Goal: Information Seeking & Learning: Check status

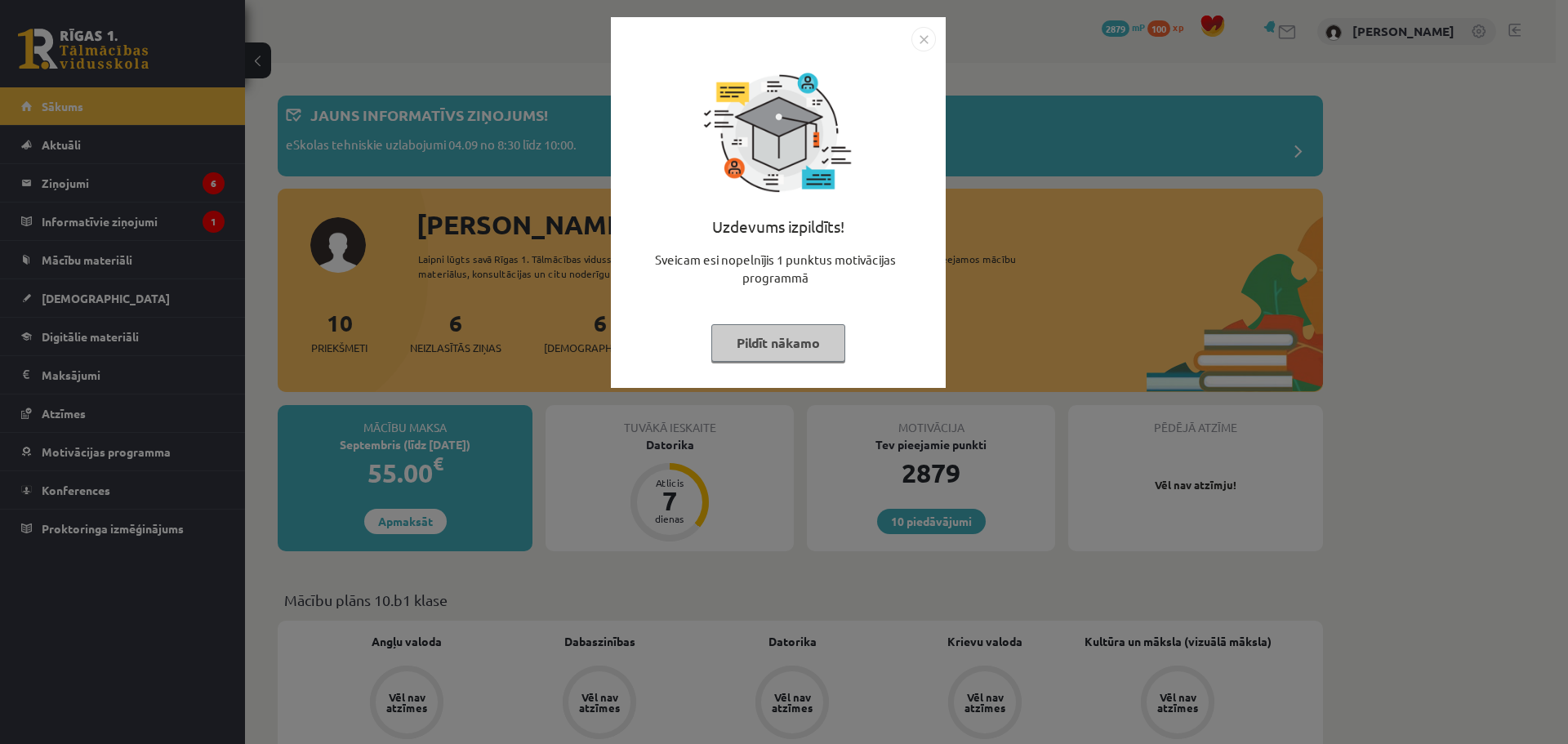
click at [760, 340] on button "Pildīt nākamo" at bounding box center [778, 342] width 134 height 37
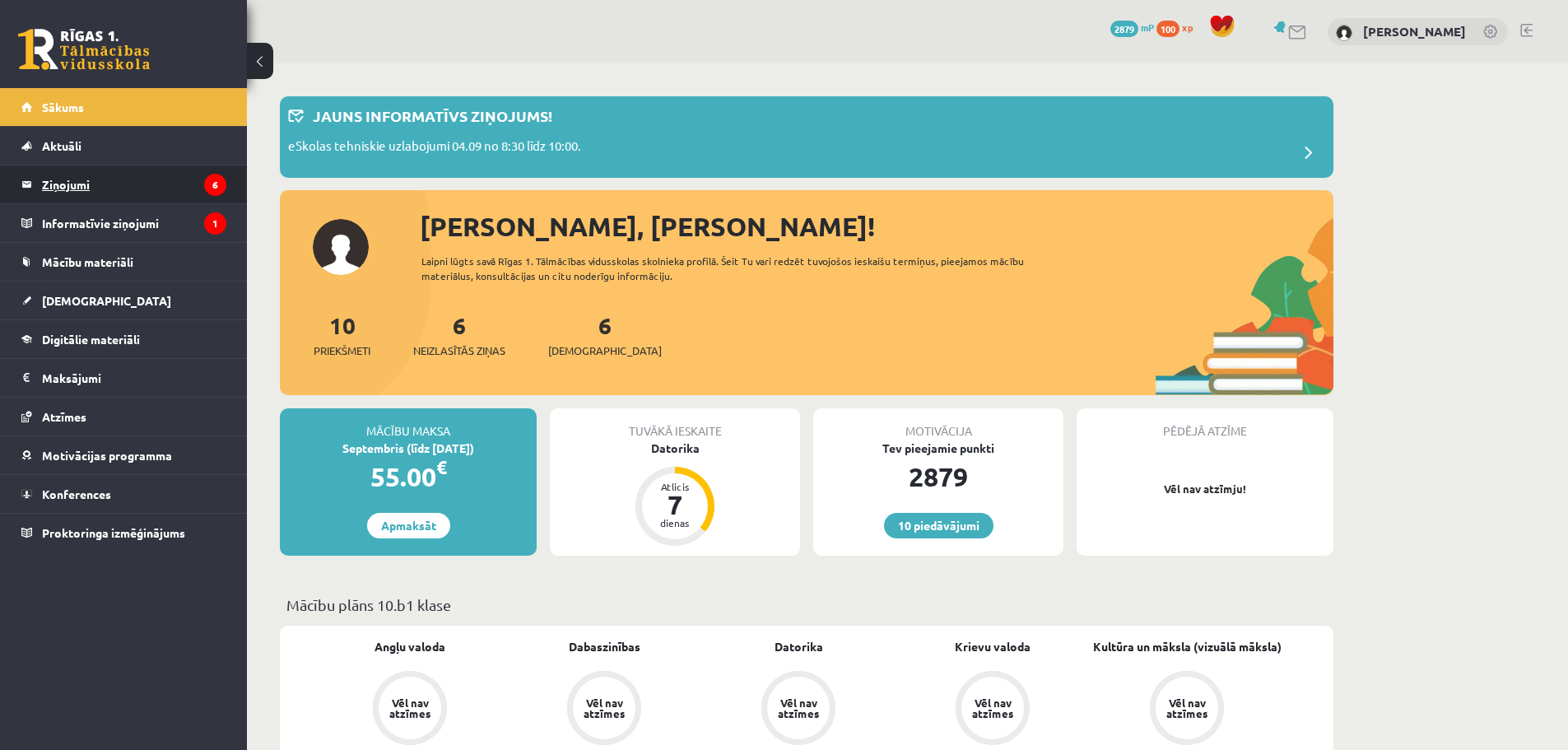
click at [176, 191] on legend "Ziņojumi 6" at bounding box center [134, 184] width 184 height 38
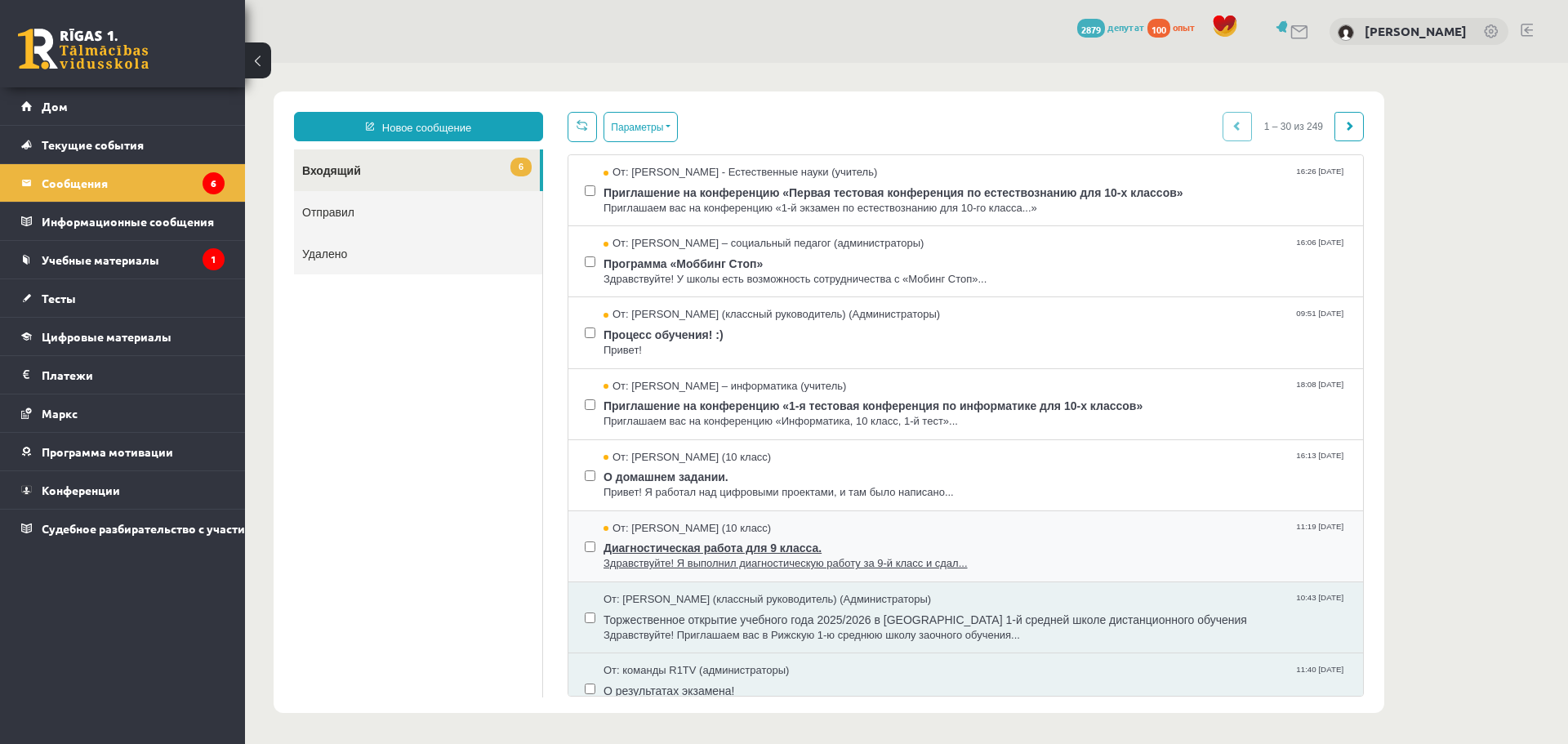
click at [1112, 537] on span "Диагностическая работа для 9 класса." at bounding box center [975, 545] width 743 height 20
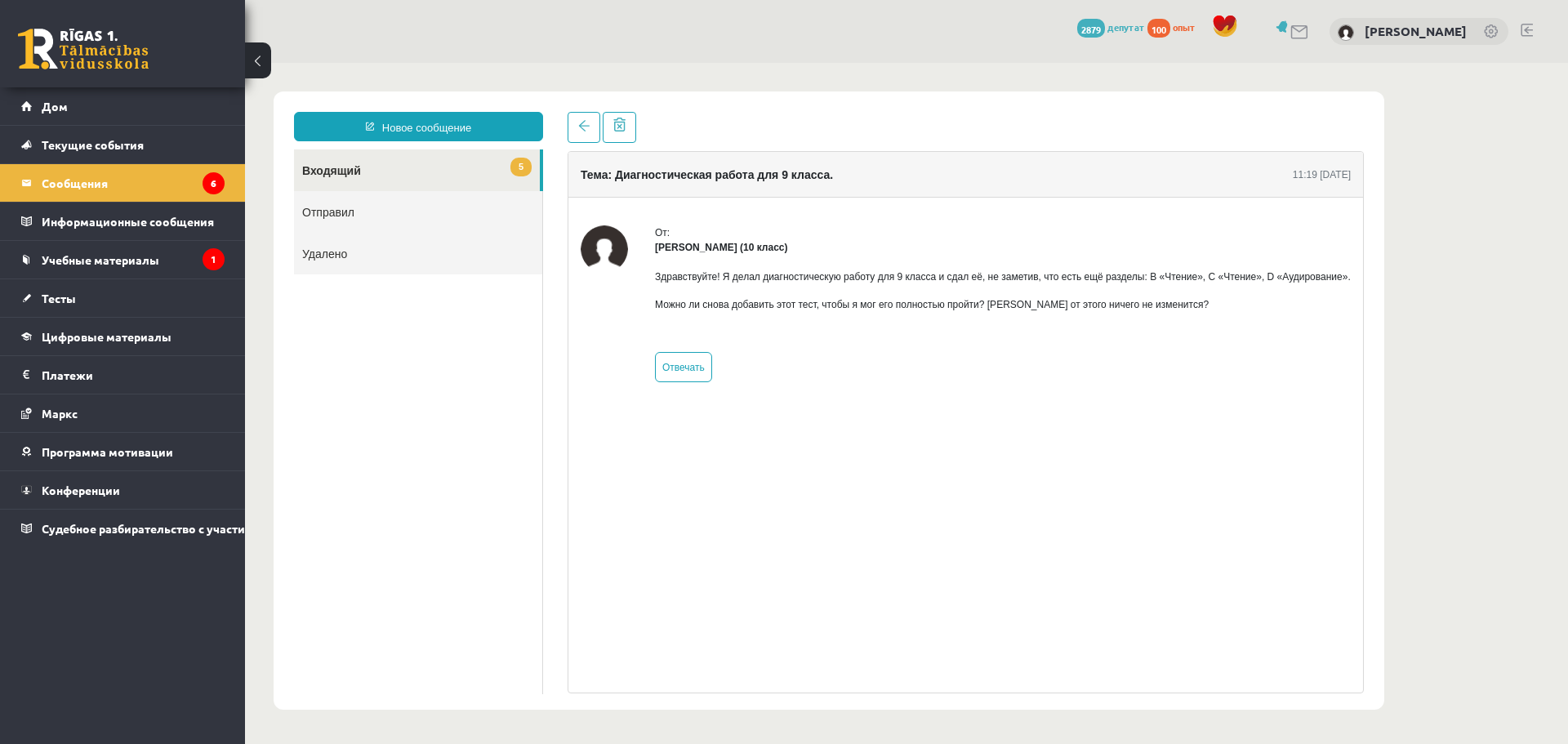
click at [1389, 253] on body "Новое сообщение 5 Входящий Отправил Удалено * ******** ******** ******* Тема: Д…" at bounding box center [906, 400] width 1323 height 675
click at [1226, 518] on div "Тема: Диагностическая работа для 9 класса. 11:19 [DATE] От: [PERSON_NAME] (10 к…" at bounding box center [965, 422] width 796 height 542
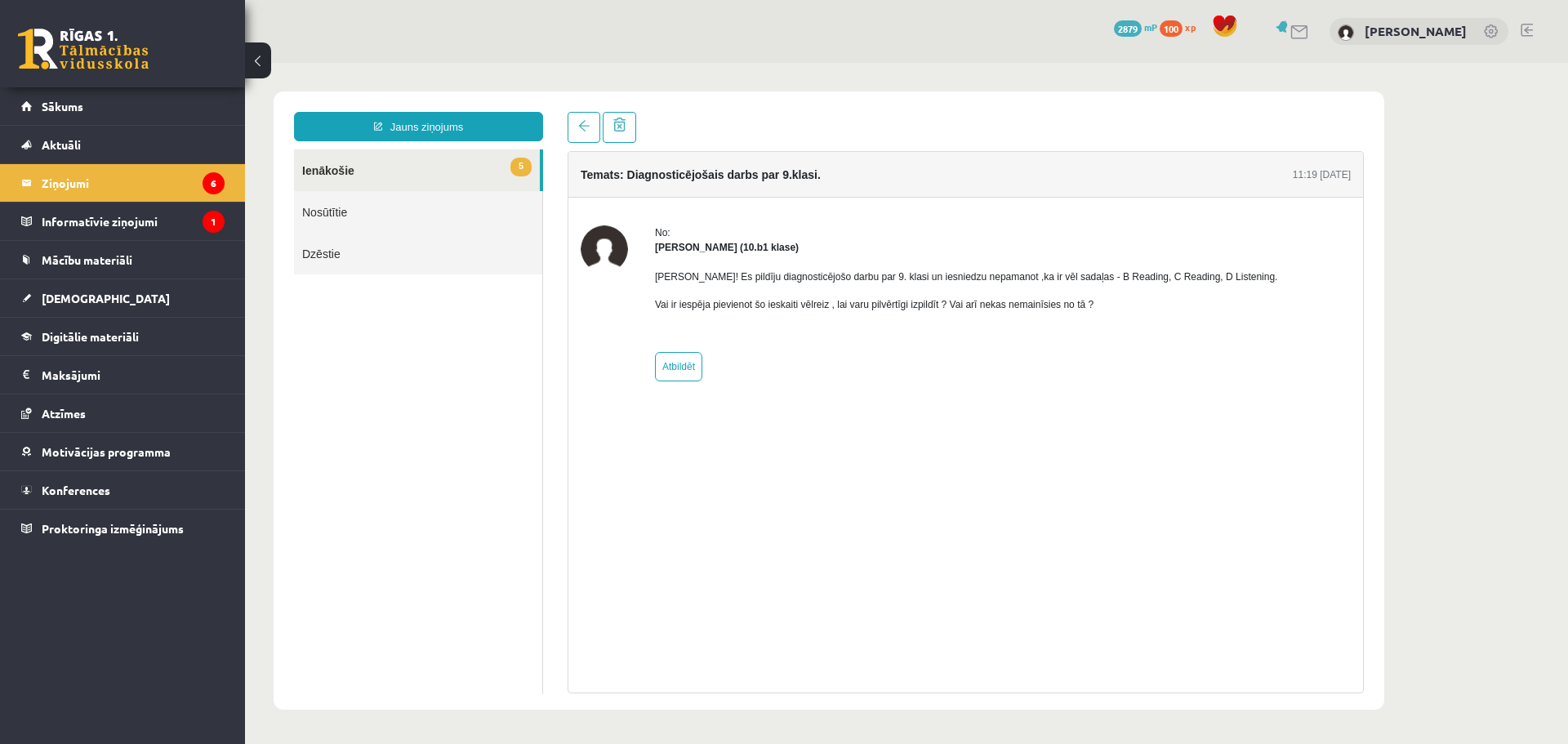
drag, startPoint x: 928, startPoint y: 125, endPoint x: 685, endPoint y: 65, distance: 250.3
click at [685, 65] on body "Jauns ziņojums 5 Ienākošie Nosūtītie Dzēstie * ********* ********* ******* Tema…" at bounding box center [906, 400] width 1323 height 675
drag, startPoint x: 707, startPoint y: 174, endPoint x: 756, endPoint y: 169, distance: 49.3
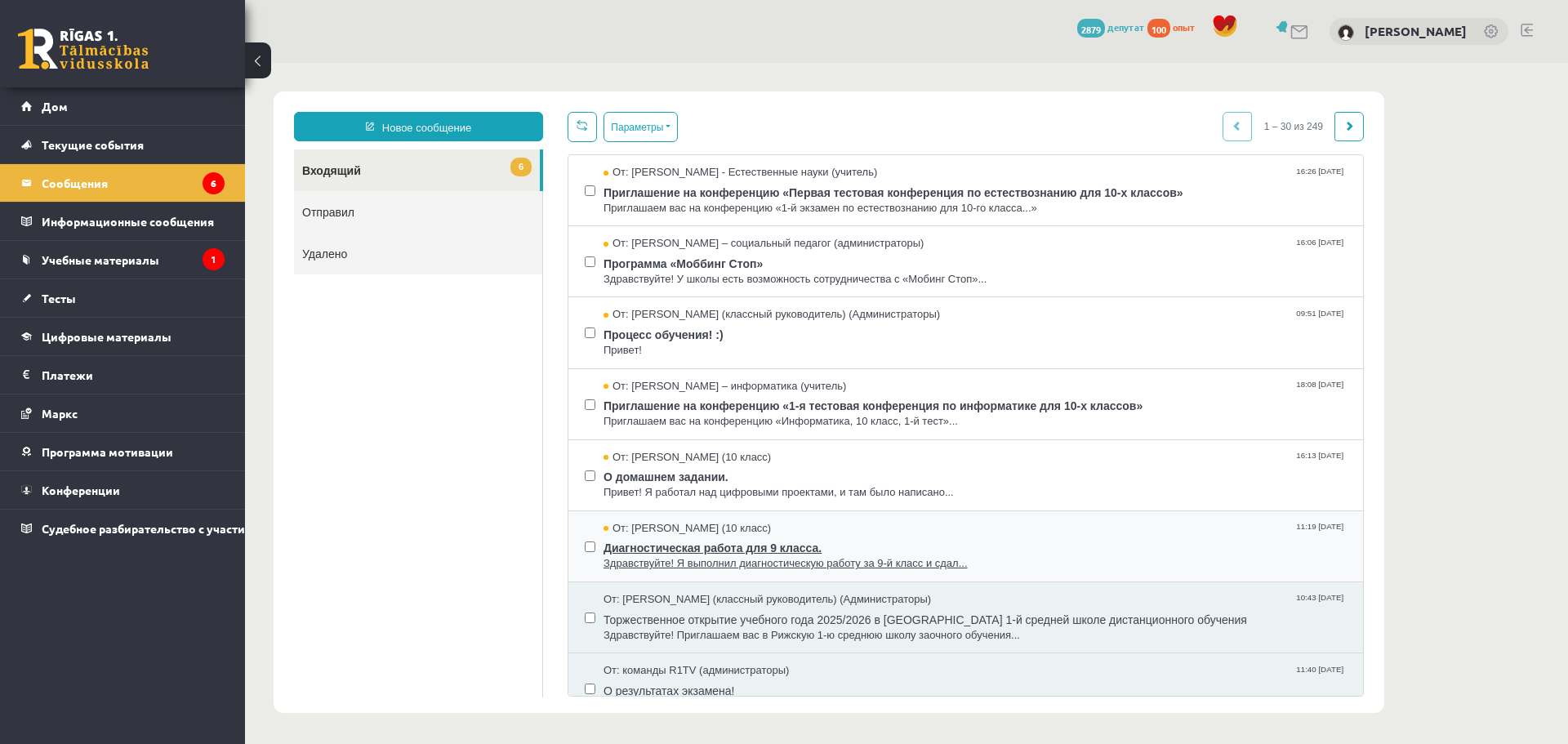
click at [1107, 554] on span "Диагностическая работа для 9 класса." at bounding box center [975, 545] width 743 height 20
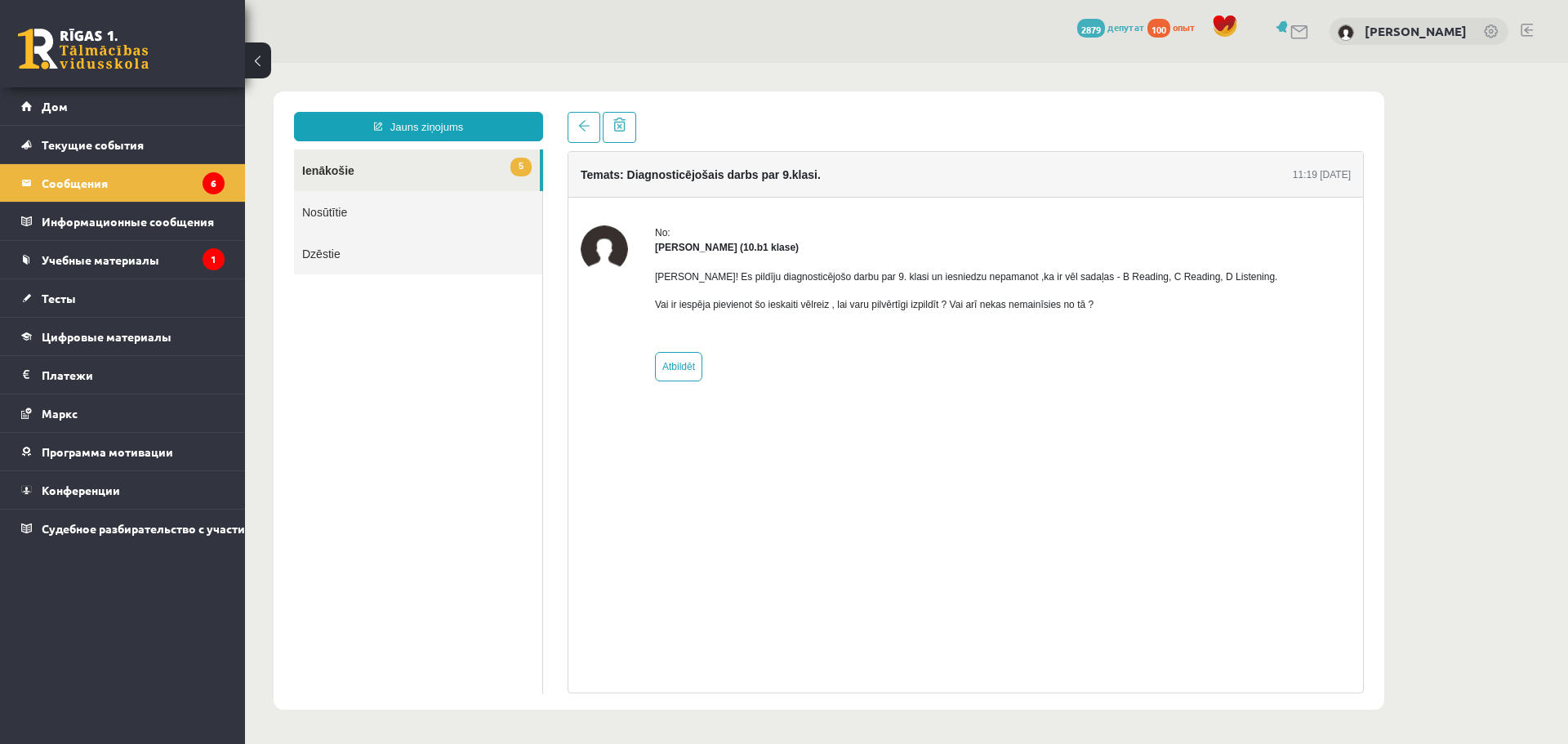
click at [1107, 554] on div "Temats: Diagnosticējošais darbs par 9.klasi. 11:19 [DATE] No: [PERSON_NAME] (10…" at bounding box center [965, 422] width 796 height 542
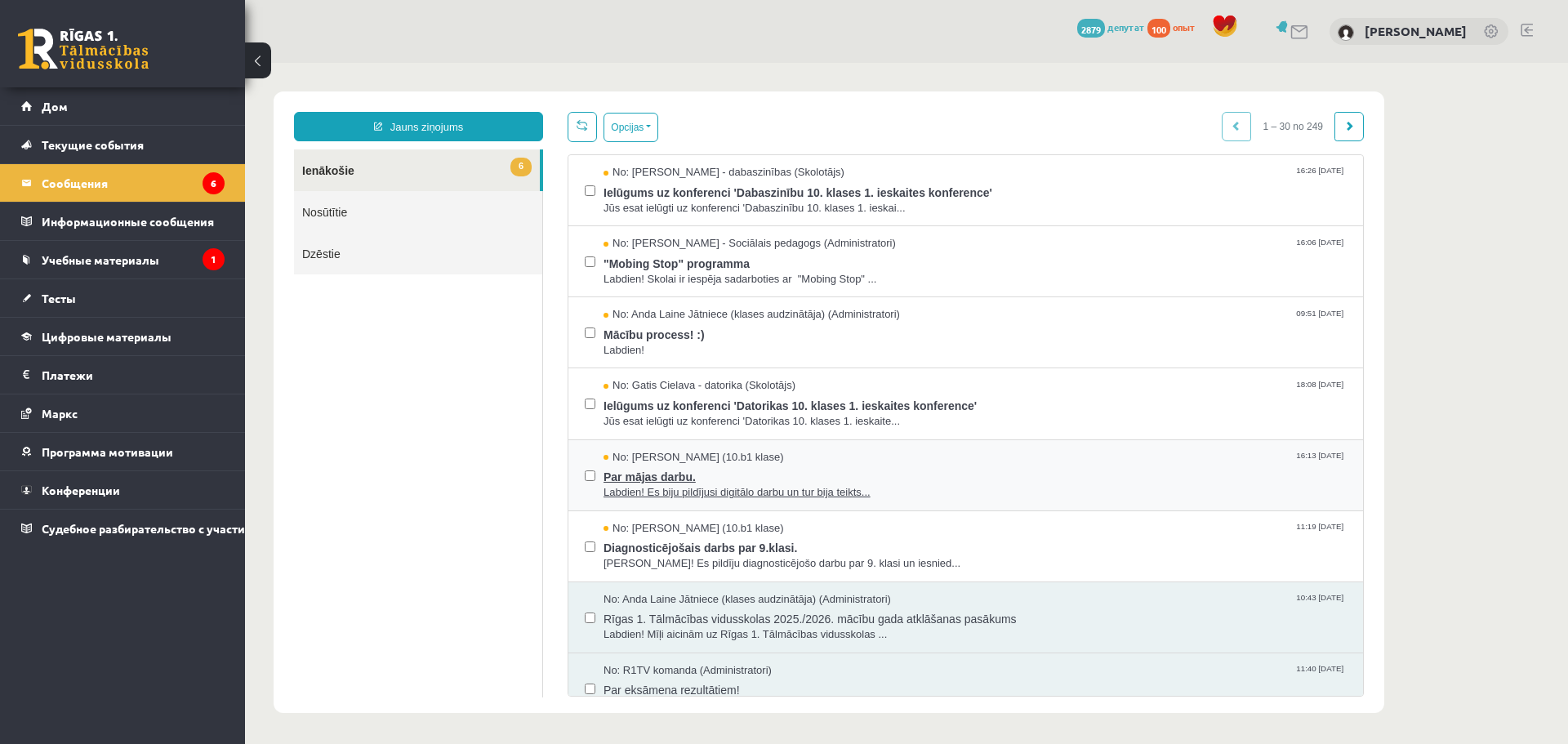
click at [1004, 471] on span "Par mājas darbu." at bounding box center [975, 474] width 743 height 20
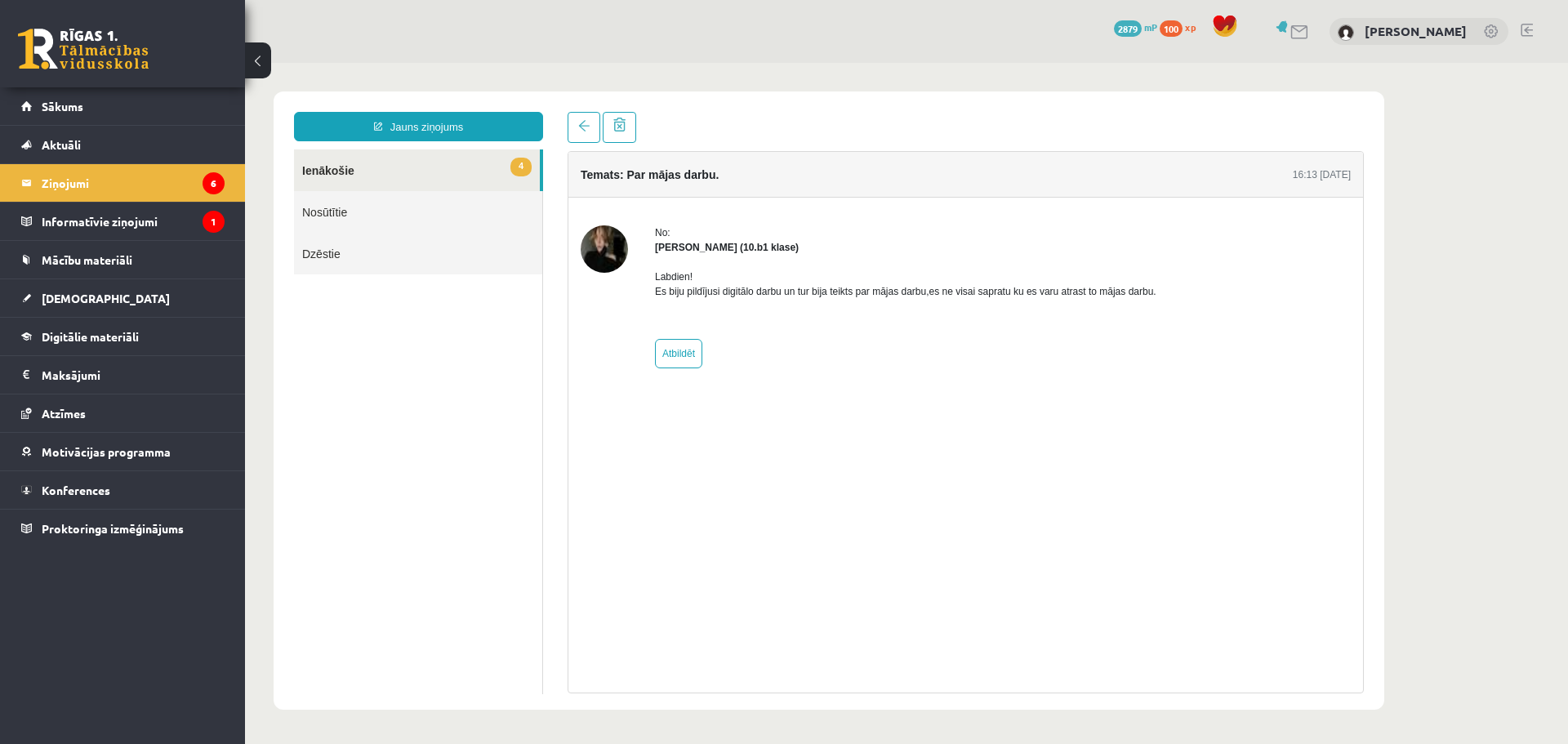
click at [1194, 257] on div "No: [PERSON_NAME] (10.b1 klase) Labdien! Es [PERSON_NAME] pildījusi digitālo da…" at bounding box center [965, 297] width 770 height 143
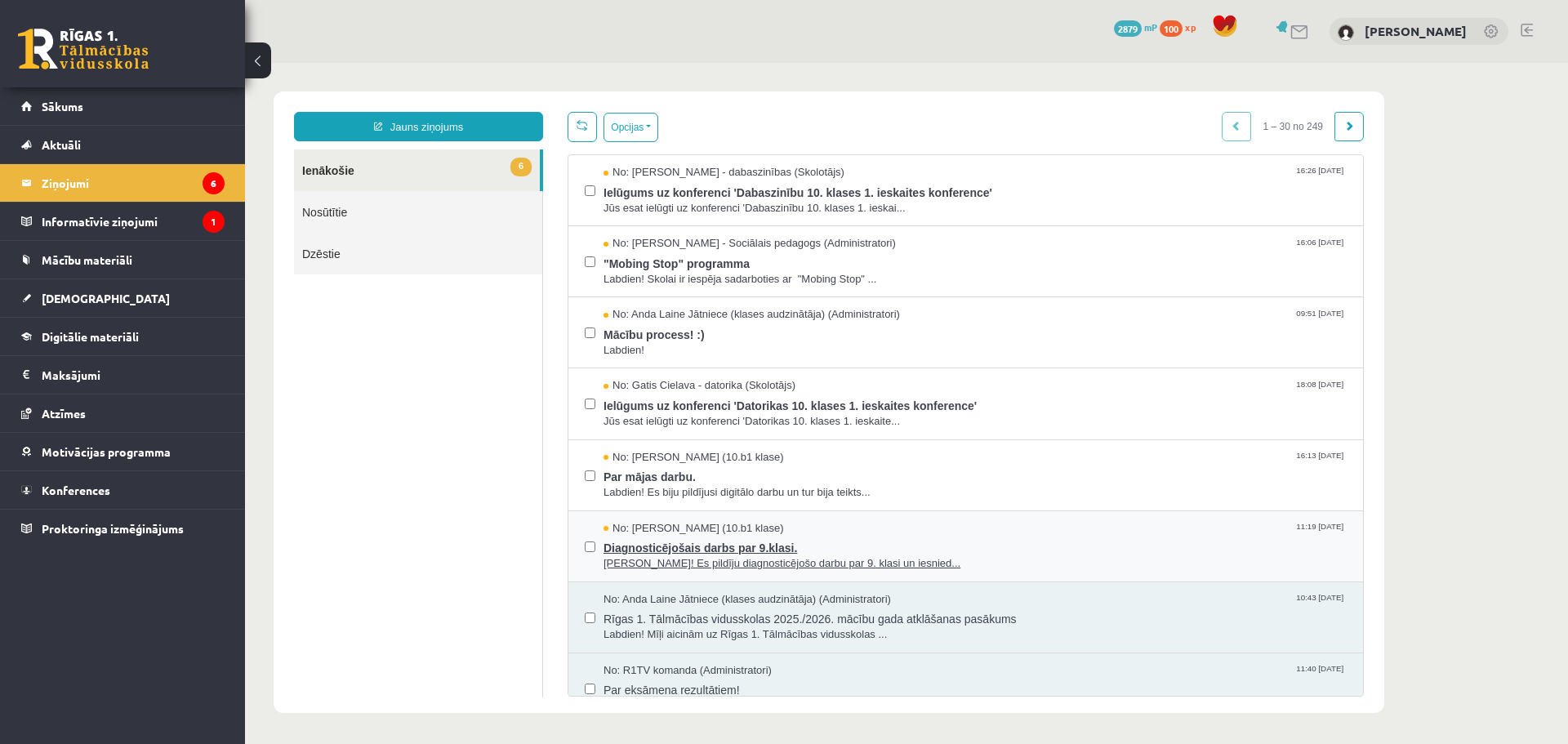
click at [1054, 536] on span "Diagnosticējošais darbs par 9.klasi." at bounding box center [975, 545] width 743 height 20
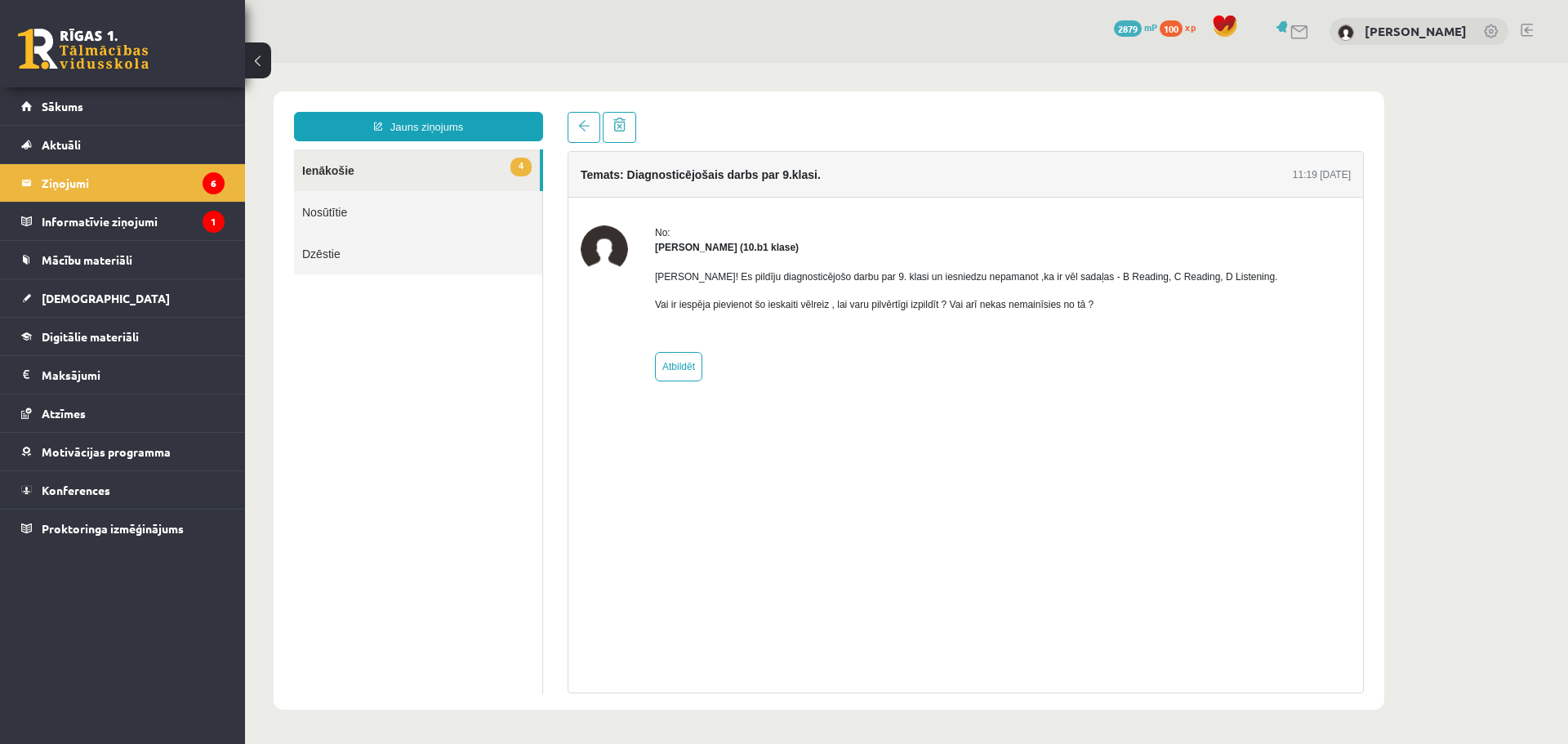
click at [1359, 121] on div at bounding box center [965, 127] width 796 height 31
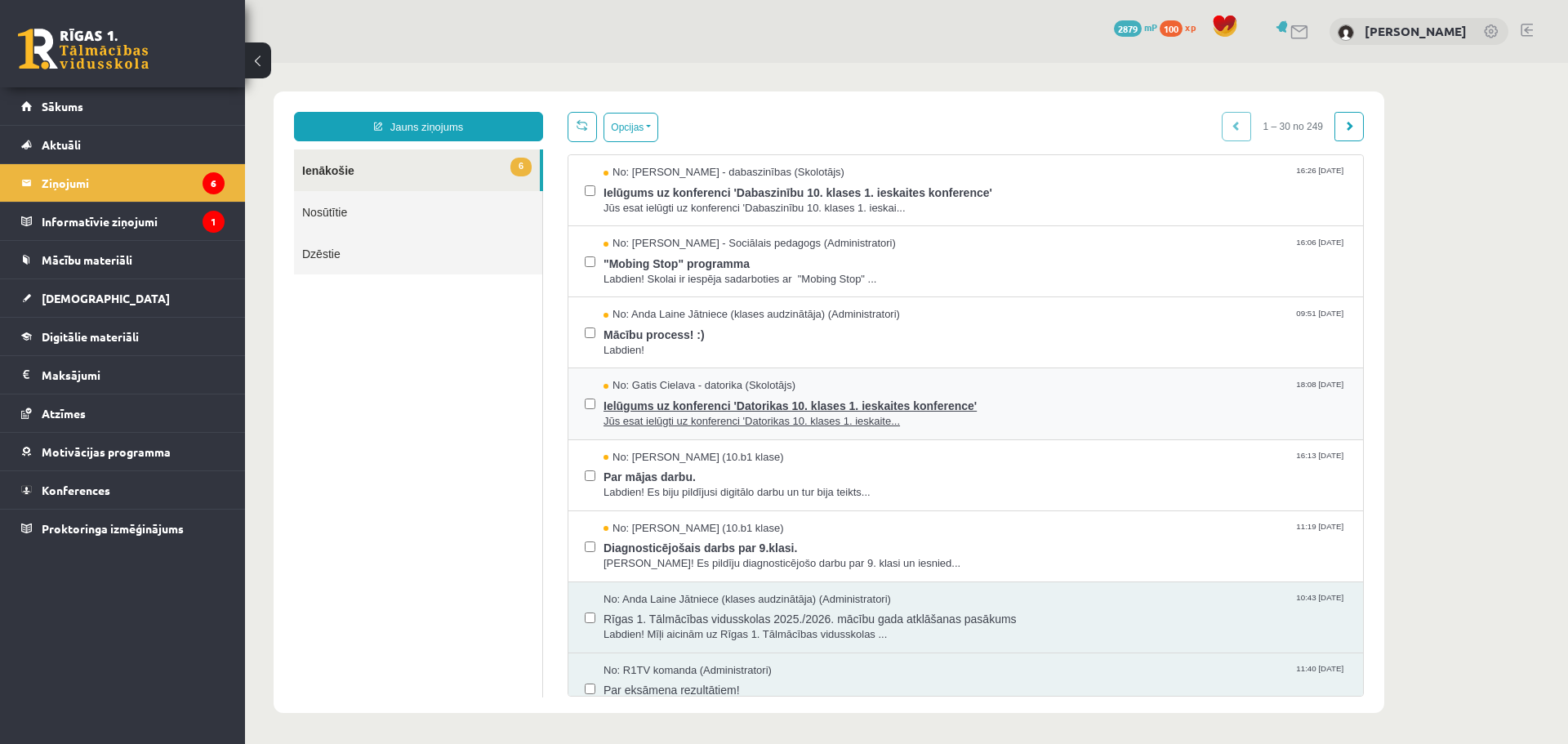
click at [1017, 388] on div "No: [PERSON_NAME] Cielava - datorika (Skolotājs) 18:08 [DATE]" at bounding box center [975, 386] width 743 height 16
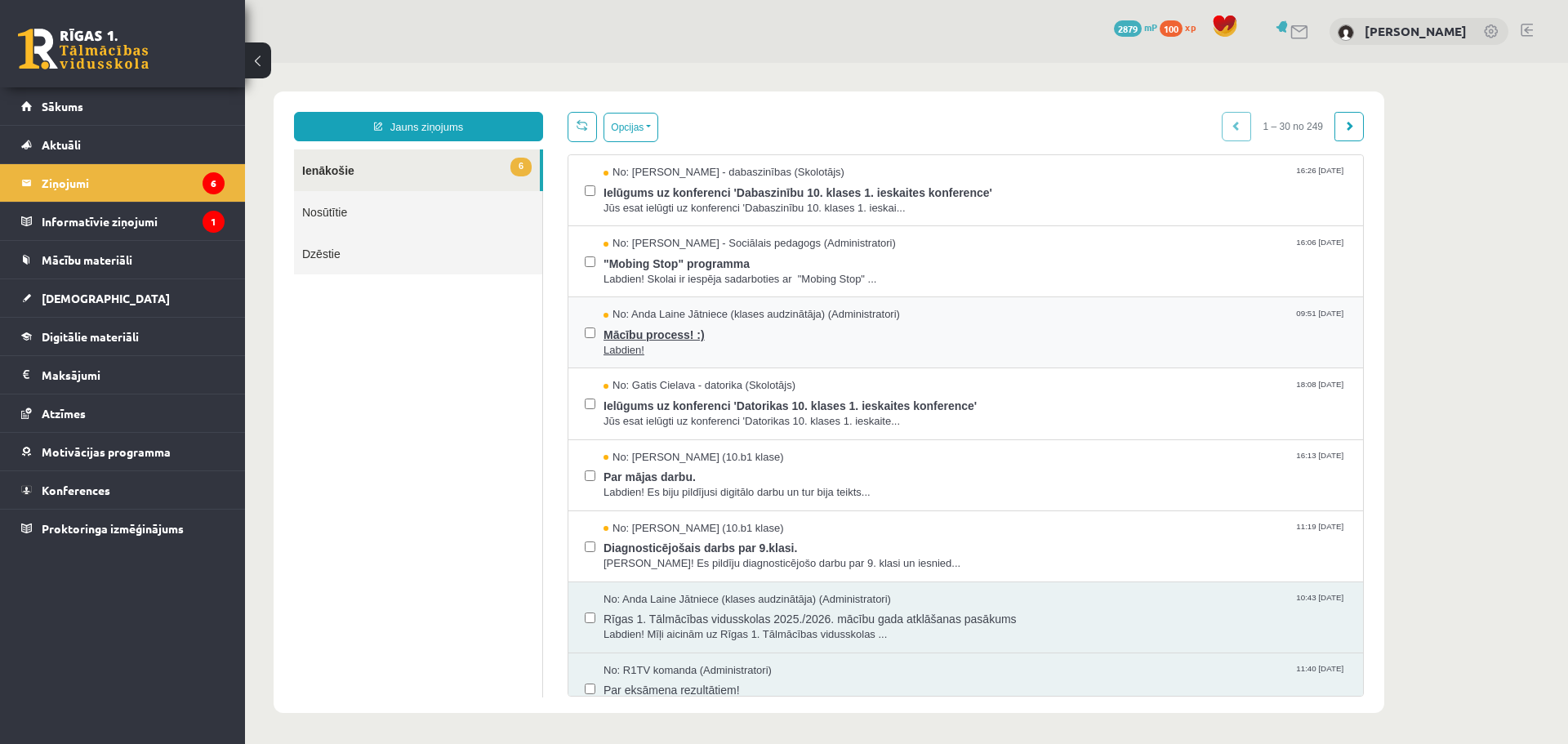
click at [1039, 322] on span "Mācību process! :)" at bounding box center [975, 332] width 743 height 20
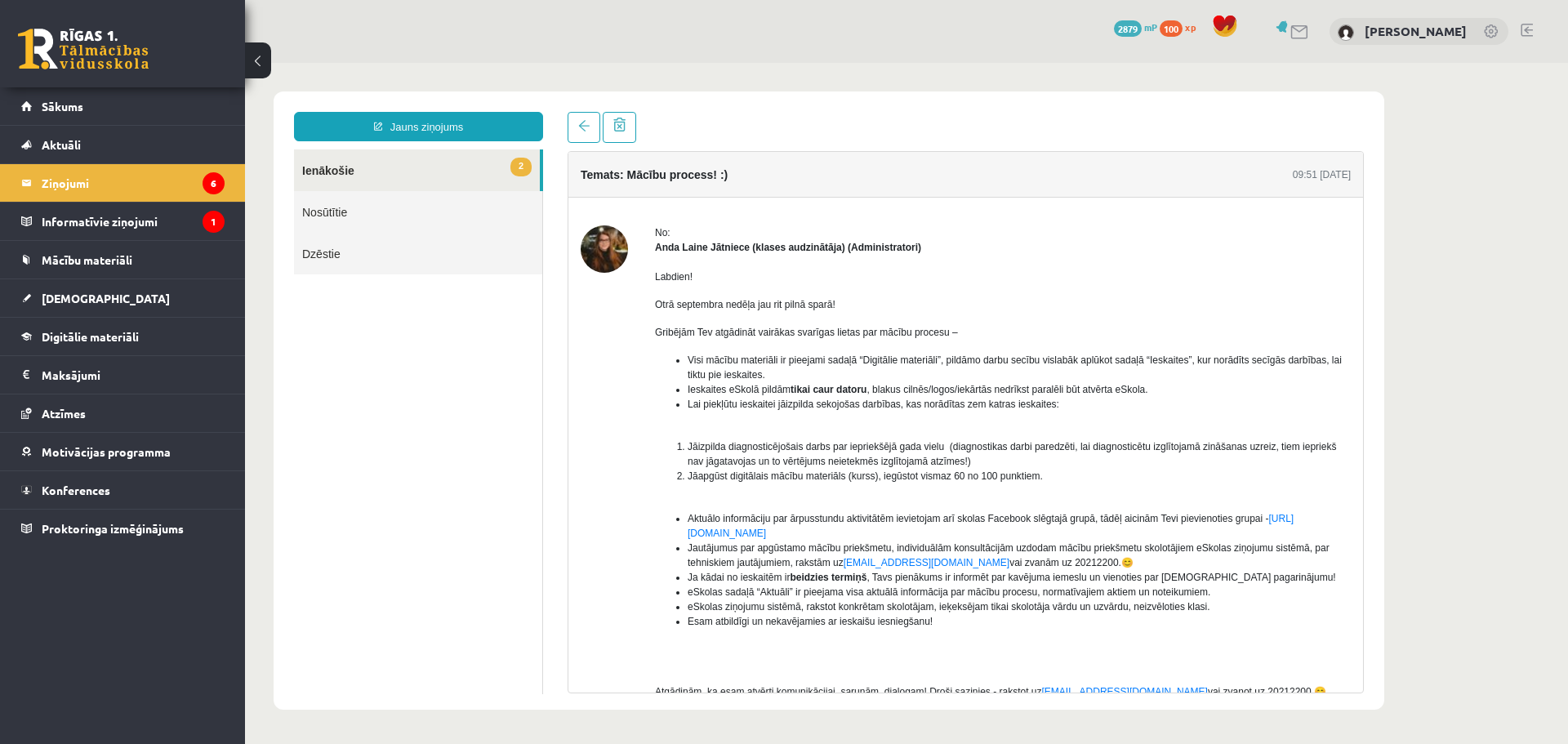
click at [1234, 260] on div "Labdien! Otrā septembra nedēļa jau rit pilnā sparā! Gribējām Tev atgādināt vair…" at bounding box center [1003, 490] width 696 height 472
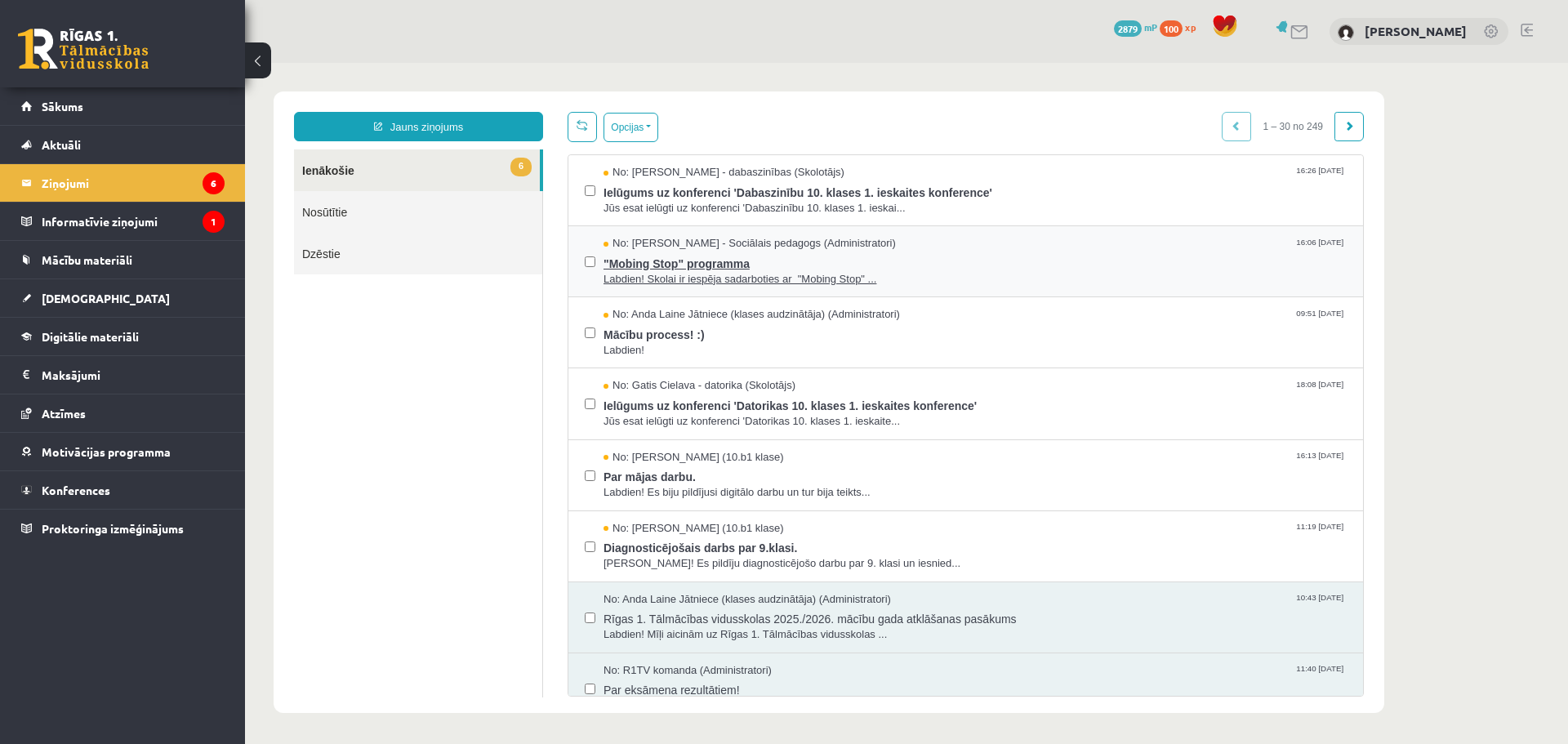
click at [1188, 258] on span ""Mobing Stop" programma" at bounding box center [975, 261] width 743 height 20
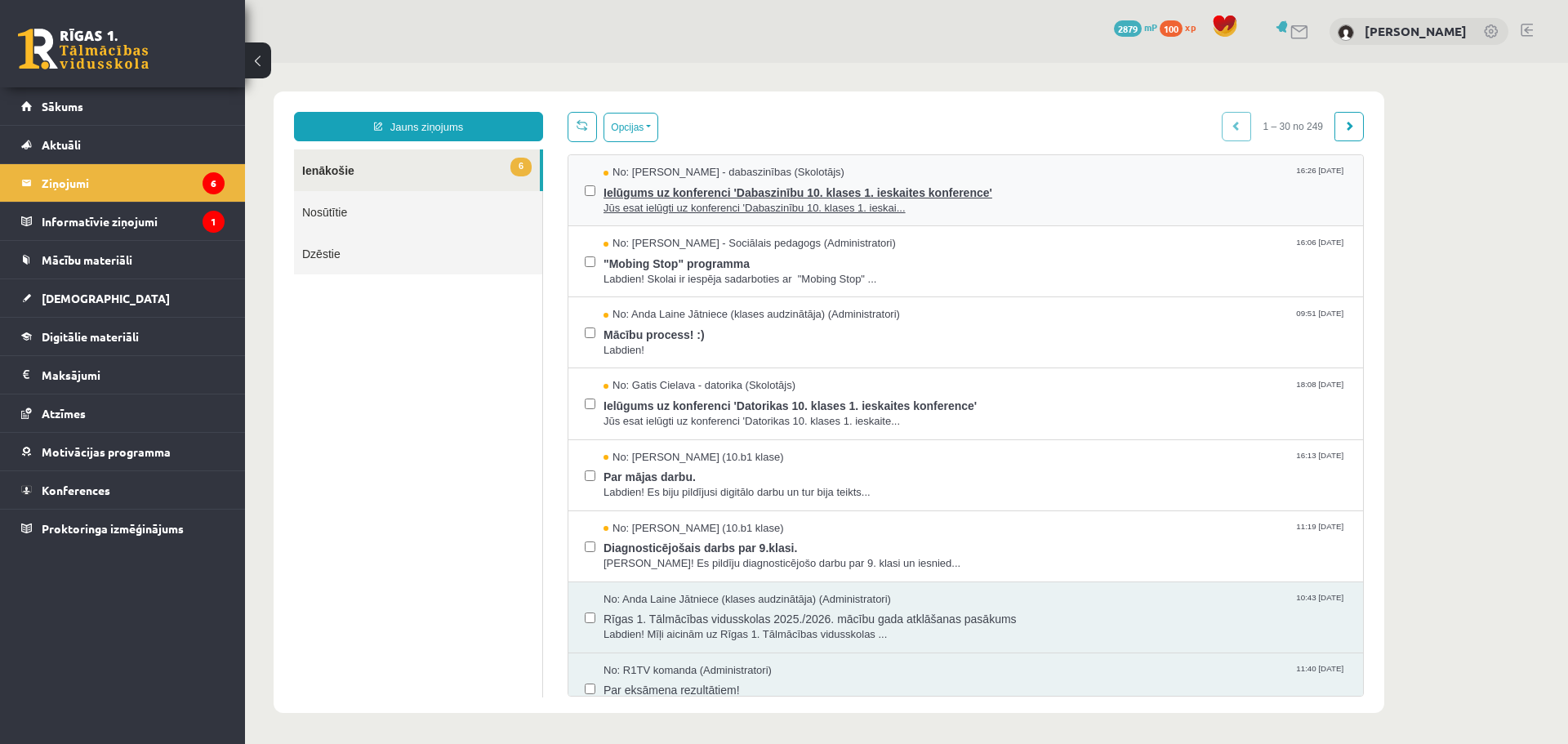
click at [1239, 168] on div "No: [PERSON_NAME] - dabaszinības (Skolotājs) 16:26 [DATE]" at bounding box center [975, 172] width 743 height 16
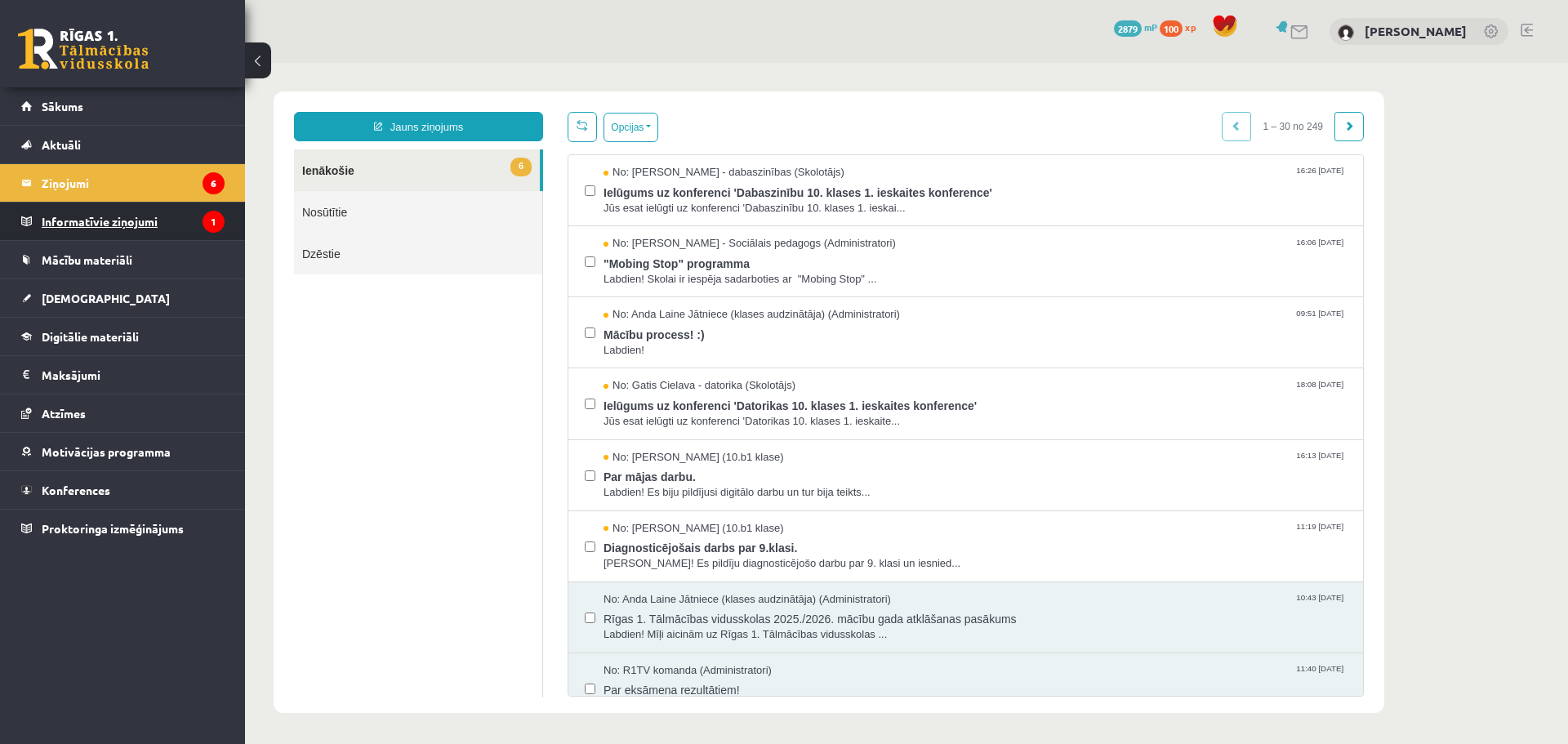
click at [191, 222] on legend "Informatīvie ziņojumi 1" at bounding box center [133, 220] width 183 height 37
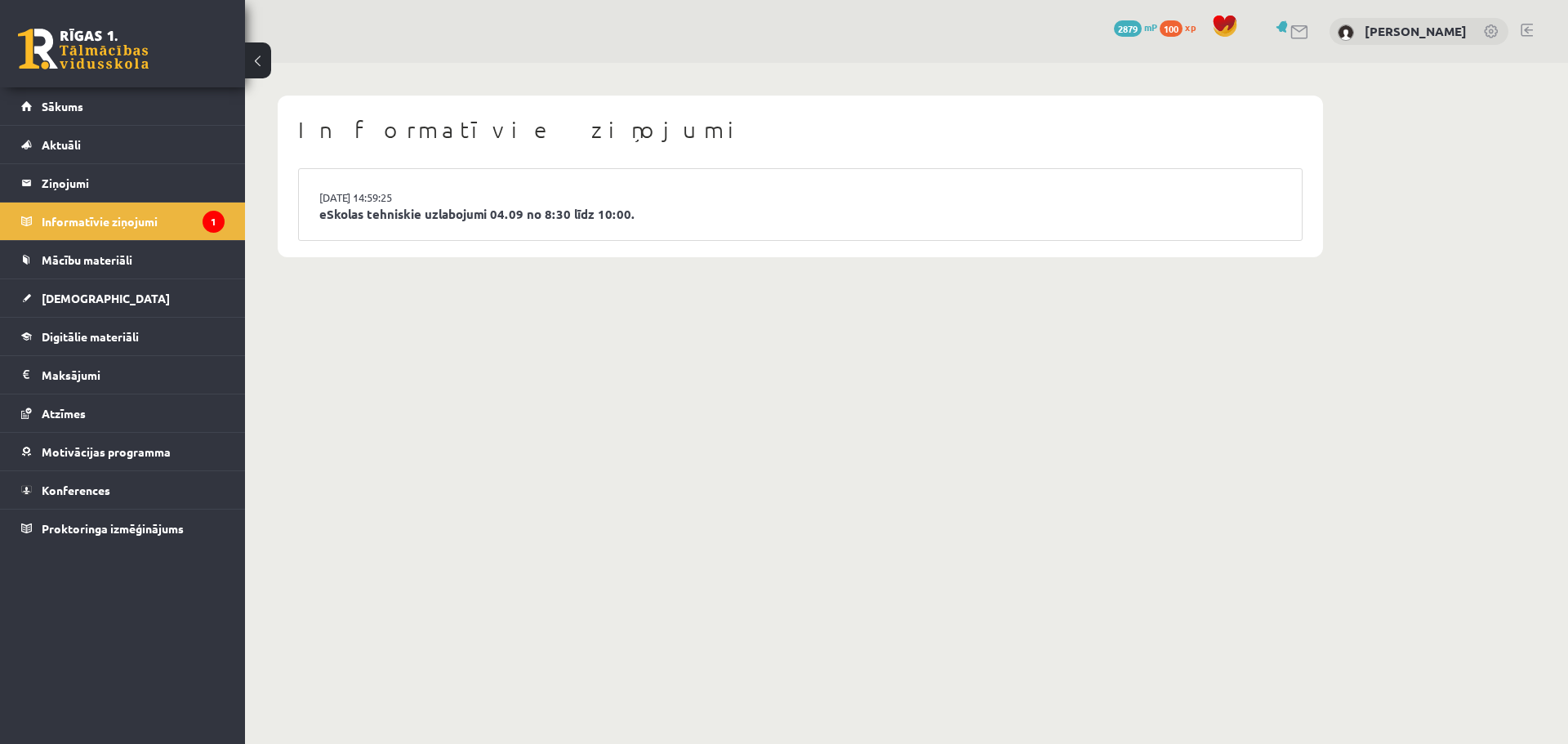
click at [911, 198] on li "[DATE] 14:59:25 eSkolas tehniskie uzlabojumi 04.09 no 8:30 līdz 10:00." at bounding box center [800, 205] width 1003 height 71
click at [581, 216] on link "eSkolas tehniskie uzlabojumi 04.09 no 8:30 līdz 10:00." at bounding box center [801, 214] width 962 height 19
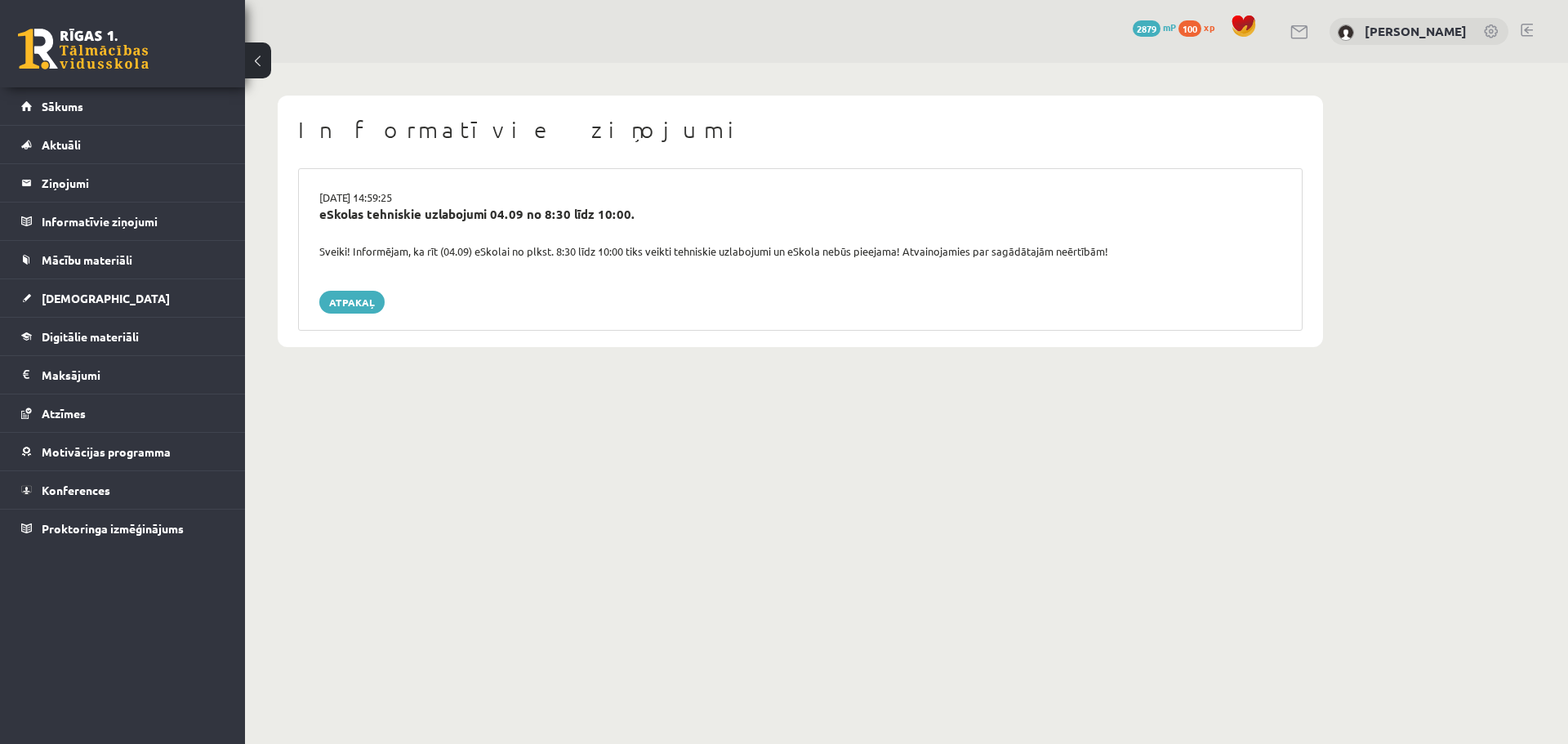
click at [1051, 183] on div "03.09.2025 14:59:25 eSkolas tehniskie uzlabojumi 04.09 no 8:30 līdz 10:00. Svei…" at bounding box center [800, 249] width 1004 height 163
click at [222, 295] on link "[DEMOGRAPHIC_DATA]" at bounding box center [122, 298] width 203 height 37
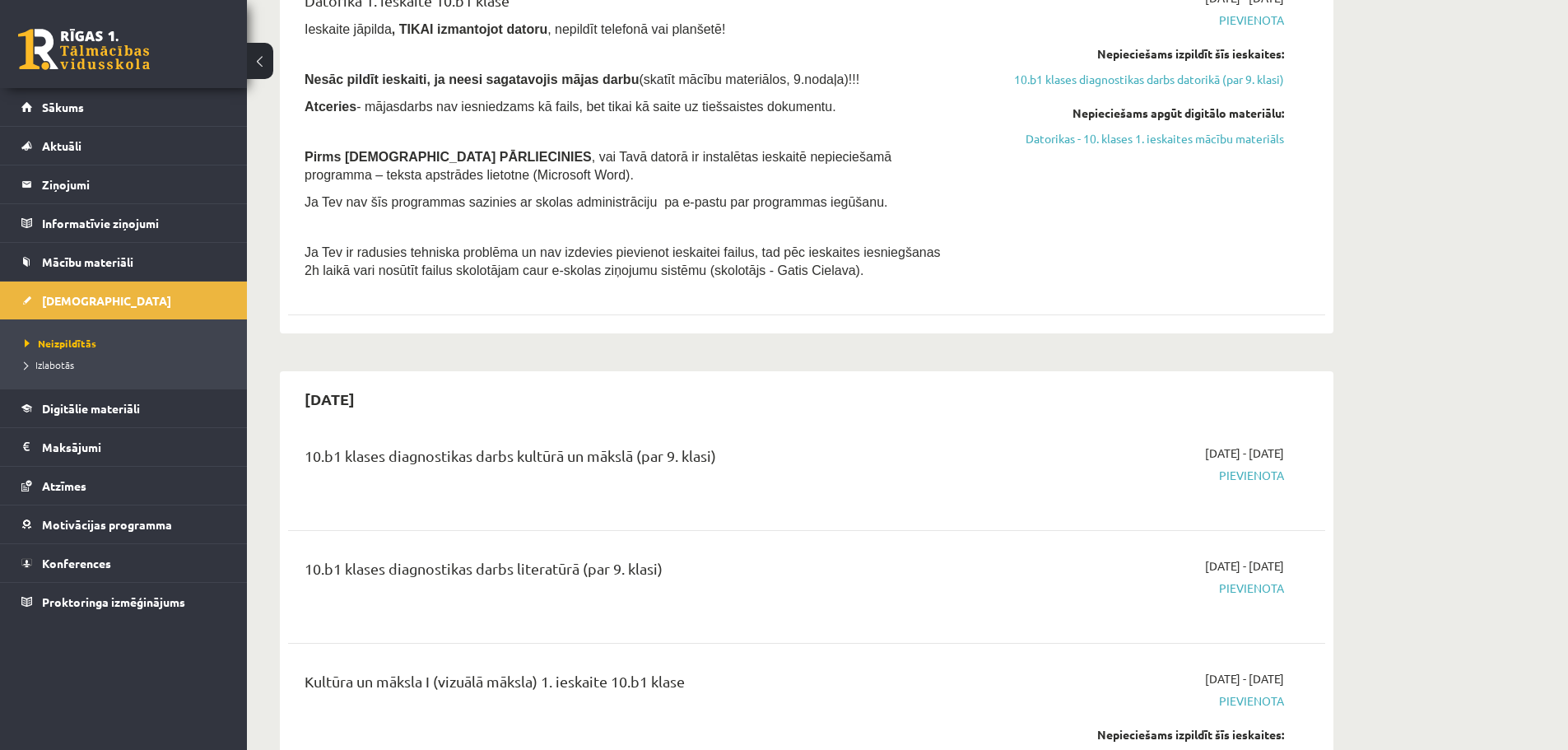
scroll to position [1071, 0]
